Goal: Obtain resource: Obtain resource

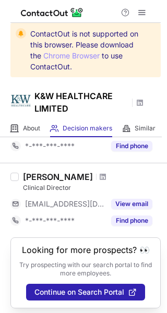
scroll to position [264, 0]
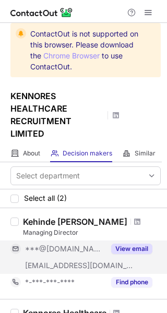
click at [122, 249] on button "View email" at bounding box center [131, 249] width 41 height 10
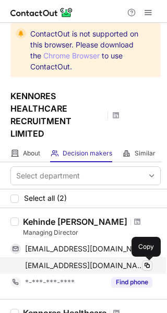
click at [145, 266] on span at bounding box center [147, 265] width 8 height 8
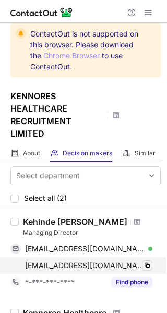
click at [145, 266] on span at bounding box center [147, 265] width 8 height 8
drag, startPoint x: 21, startPoint y: 261, endPoint x: 151, endPoint y: 264, distance: 130.5
click at [152, 264] on div "chris.ores@kennoreshealthcarerecruitment.com Verified Copy" at bounding box center [81, 265] width 142 height 17
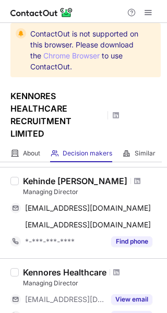
scroll to position [42, 0]
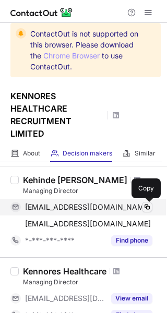
click at [149, 205] on span at bounding box center [147, 207] width 8 height 8
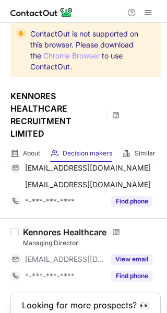
scroll to position [82, 0]
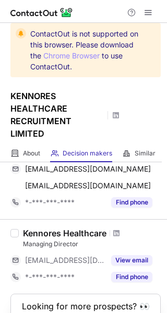
scroll to position [80, 0]
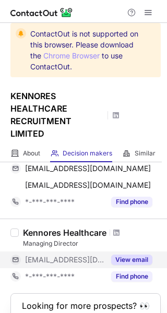
click at [126, 261] on button "View email" at bounding box center [131, 260] width 41 height 10
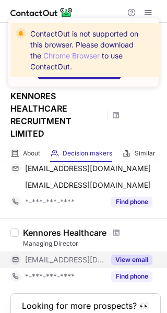
click at [127, 258] on button "View email" at bounding box center [131, 260] width 41 height 10
click at [42, 260] on span "***@kennoreshealthcarerecruitment.com" at bounding box center [65, 259] width 80 height 9
click at [127, 256] on button "View email" at bounding box center [131, 260] width 41 height 10
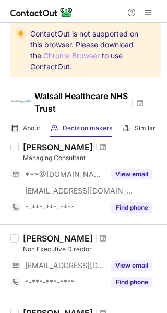
scroll to position [51, 0]
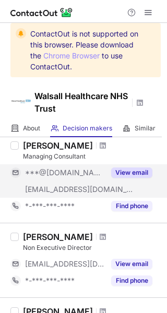
drag, startPoint x: 77, startPoint y: 214, endPoint x: 82, endPoint y: 193, distance: 22.0
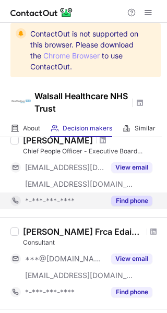
scroll to position [675, 0]
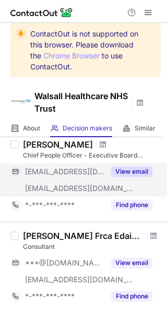
click at [134, 164] on div "View email" at bounding box center [128, 171] width 47 height 17
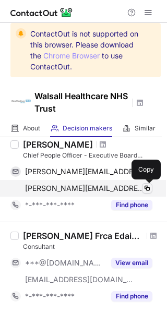
click at [145, 186] on span at bounding box center [147, 188] width 8 height 8
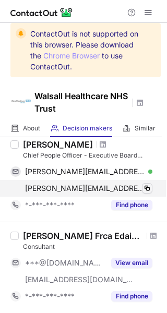
click at [145, 186] on span at bounding box center [147, 188] width 8 height 8
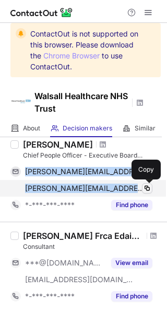
drag, startPoint x: 23, startPoint y: 169, endPoint x: 148, endPoint y: 185, distance: 126.3
click at [148, 185] on div "catherine.griffiths27@nhs.net Verified Copy catherine.griffiths@walsallhealthca…" at bounding box center [81, 179] width 142 height 33
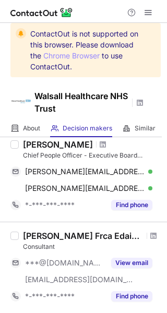
click at [94, 13] on div at bounding box center [83, 11] width 167 height 23
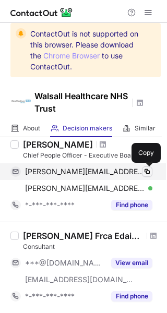
click at [148, 169] on span at bounding box center [147, 172] width 8 height 8
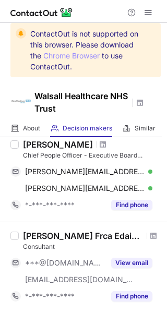
click at [108, 10] on div at bounding box center [83, 11] width 167 height 23
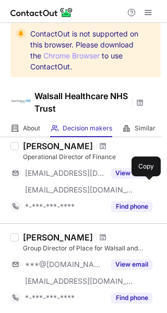
scroll to position [399, 0]
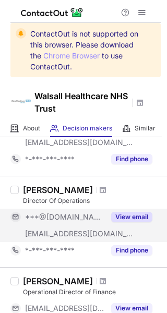
scroll to position [519, 0]
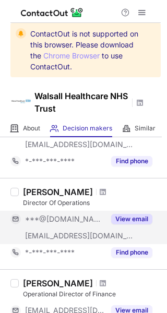
click at [130, 221] on button "View email" at bounding box center [131, 219] width 41 height 10
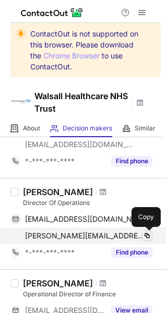
click at [147, 236] on span at bounding box center [147, 236] width 8 height 8
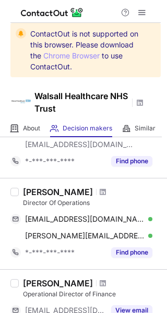
click at [99, 17] on div at bounding box center [85, 11] width 150 height 23
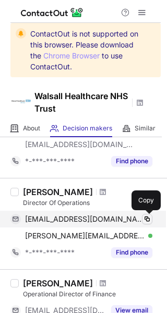
click at [146, 215] on button at bounding box center [147, 219] width 10 height 10
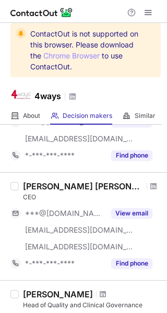
scroll to position [182, 0]
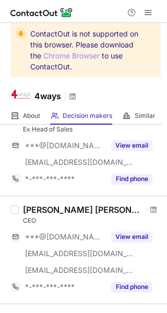
scroll to position [159, 0]
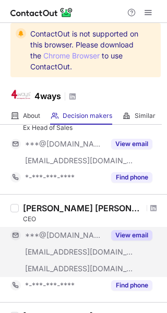
click at [130, 232] on button "View email" at bounding box center [131, 235] width 41 height 10
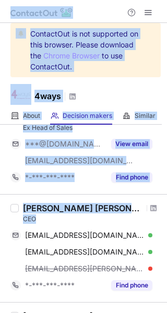
drag, startPoint x: 23, startPoint y: 233, endPoint x: 177, endPoint y: 276, distance: 160.0
click at [167, 276] on html "ContactOut is not supported on this browser. Please download the Chrome Browser…" at bounding box center [83, 156] width 167 height 313
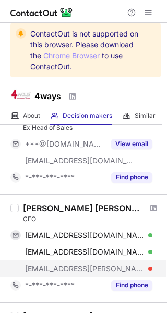
click at [139, 272] on span "ajay.chadha@4waysdiagnostics.co.uk" at bounding box center [85, 268] width 120 height 9
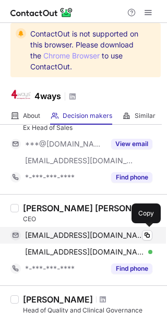
drag, startPoint x: 139, startPoint y: 272, endPoint x: 26, endPoint y: 229, distance: 121.8
